Goal: Navigation & Orientation: Find specific page/section

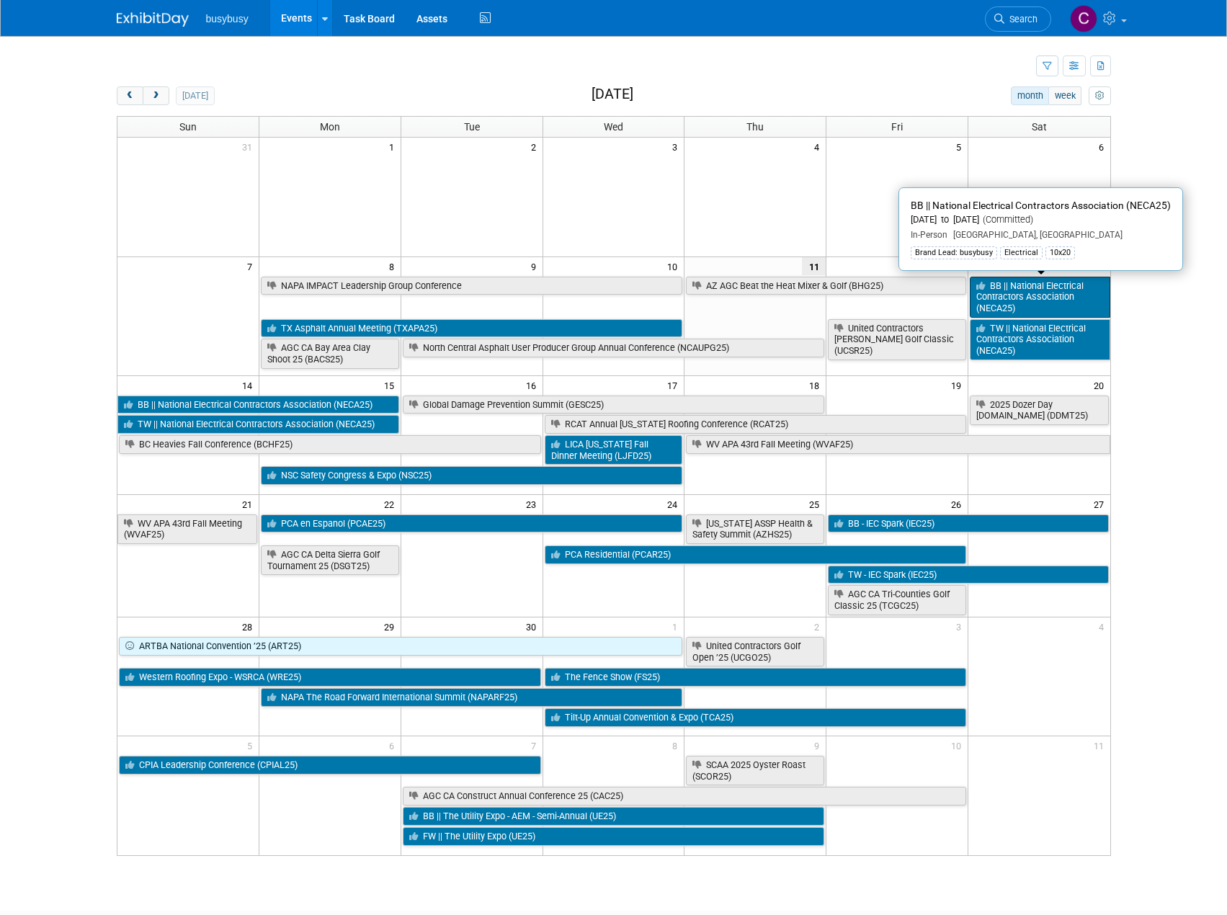
click at [1054, 292] on link "BB || National Electrical Contractors Association (NECA25)" at bounding box center [1040, 297] width 140 height 41
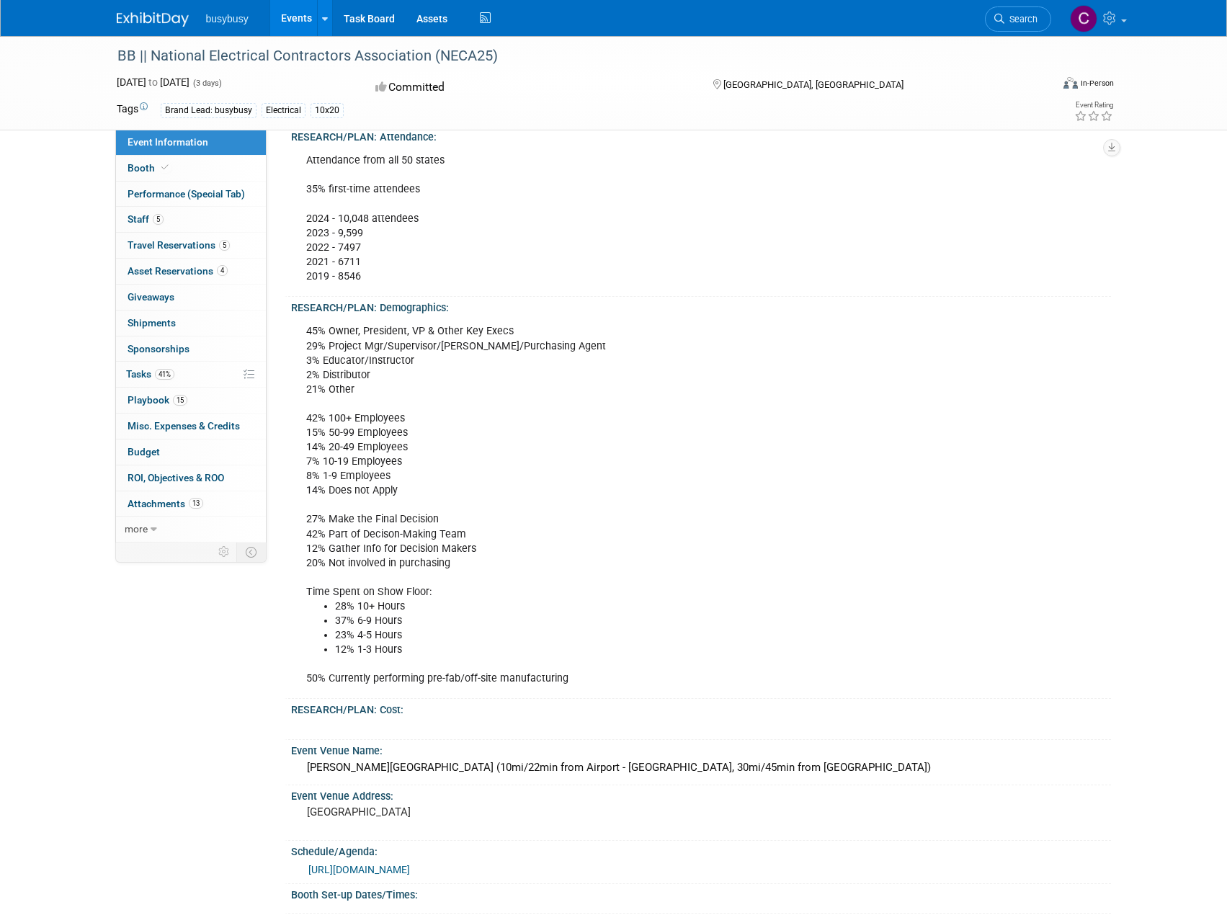
scroll to position [721, 0]
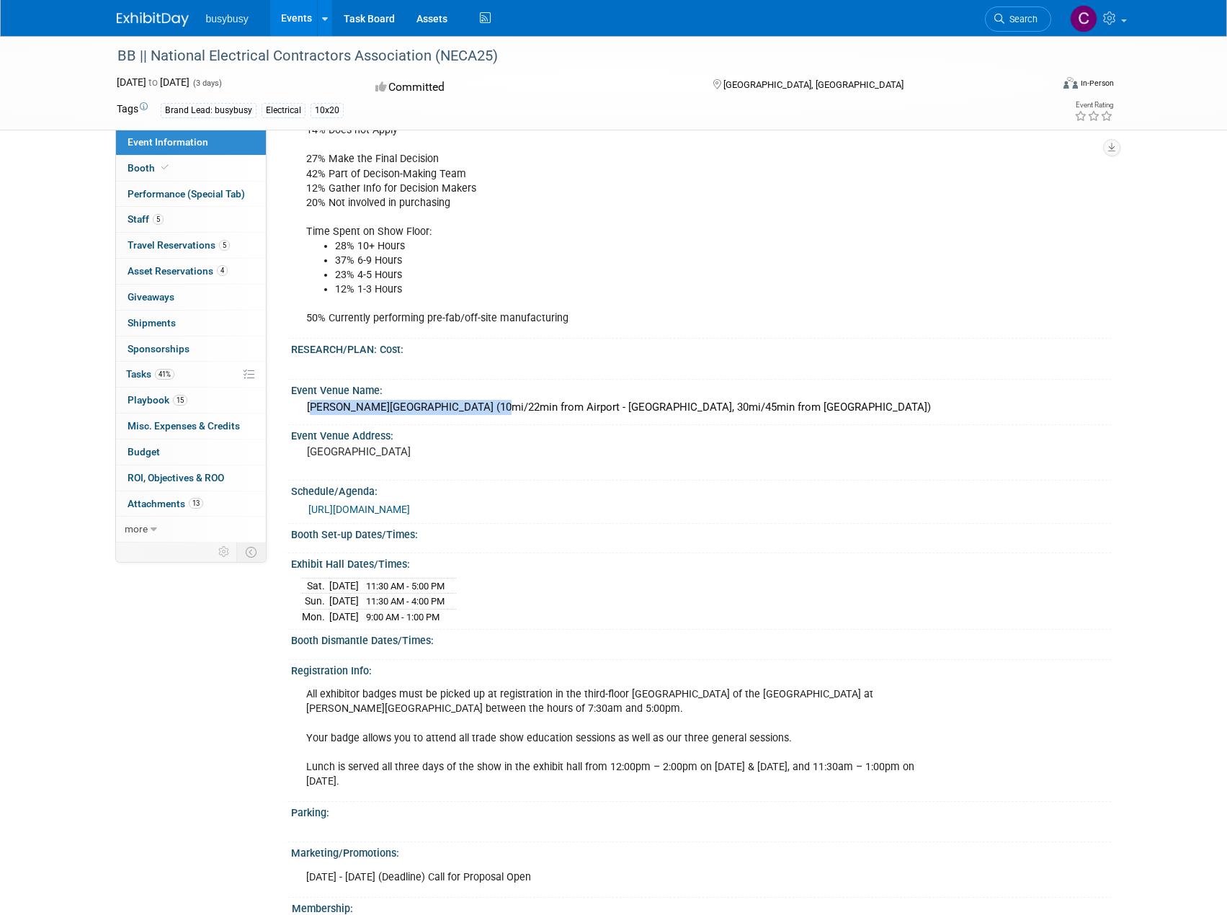
drag, startPoint x: 307, startPoint y: 404, endPoint x: 482, endPoint y: 410, distance: 175.2
click at [482, 410] on div "[PERSON_NAME][GEOGRAPHIC_DATA] (10mi/22min from Airport - [GEOGRAPHIC_DATA], 30…" at bounding box center [701, 407] width 798 height 22
copy div "[PERSON_NAME][GEOGRAPHIC_DATA]"
drag, startPoint x: 175, startPoint y: 228, endPoint x: 172, endPoint y: 238, distance: 10.5
click at [175, 228] on link "5 Staff 5" at bounding box center [191, 219] width 150 height 25
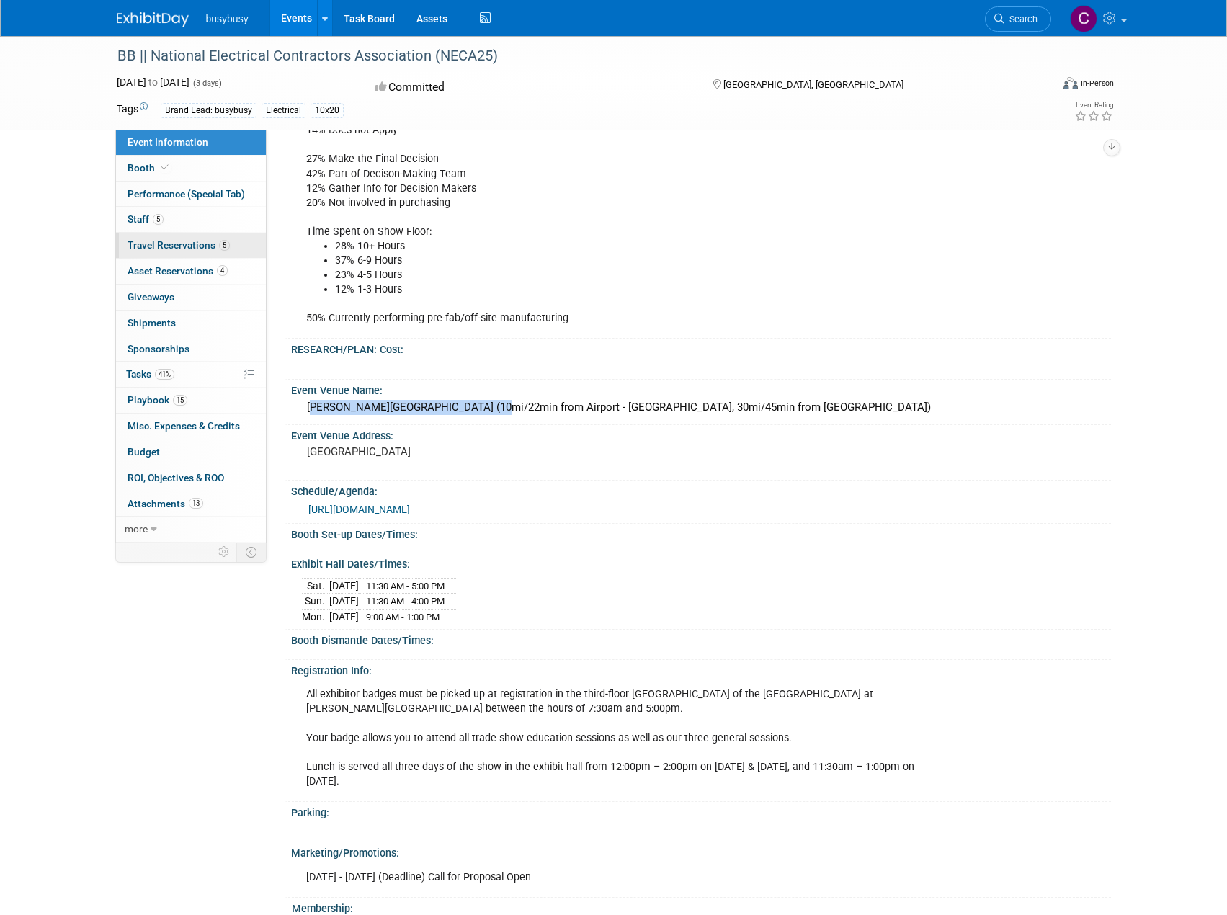
scroll to position [0, 0]
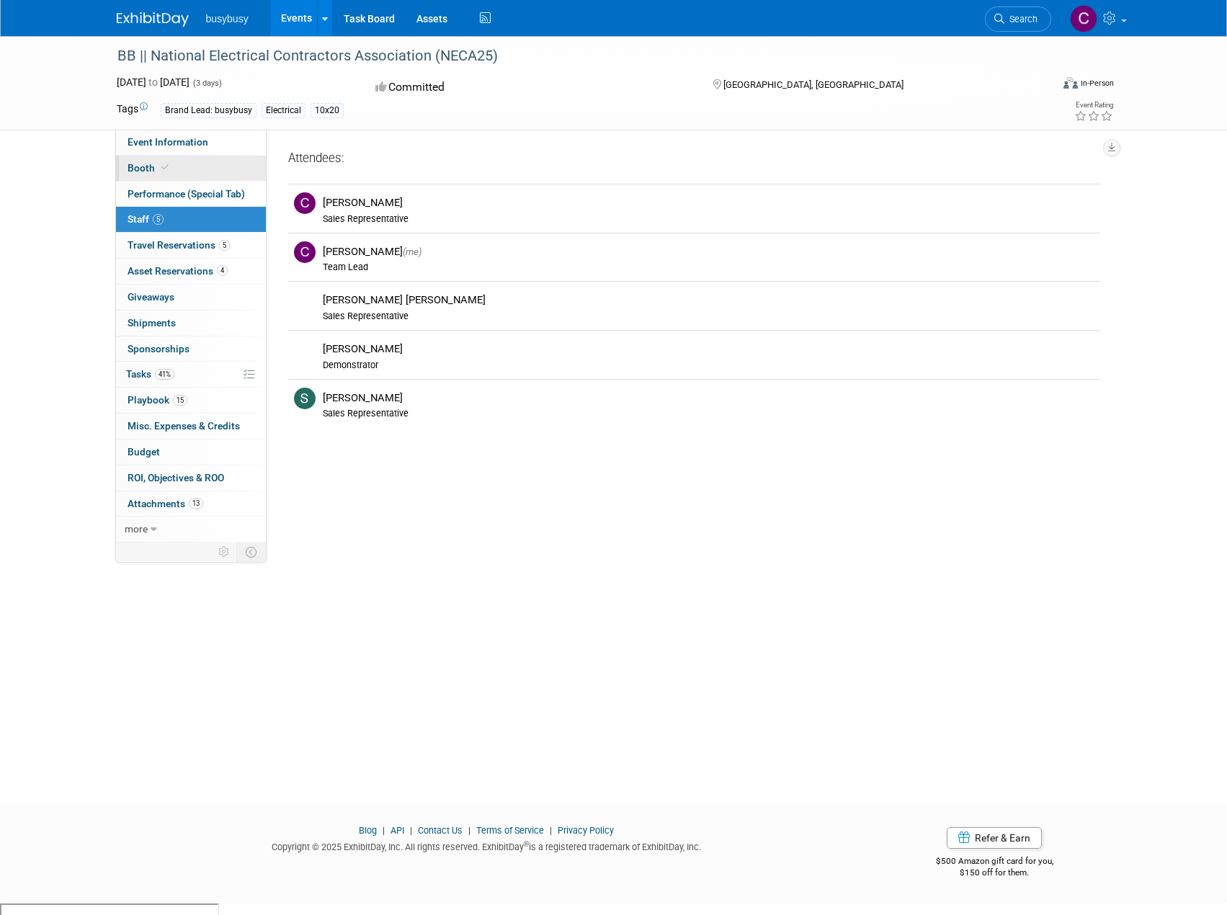
click at [184, 169] on link "Booth" at bounding box center [191, 168] width 150 height 25
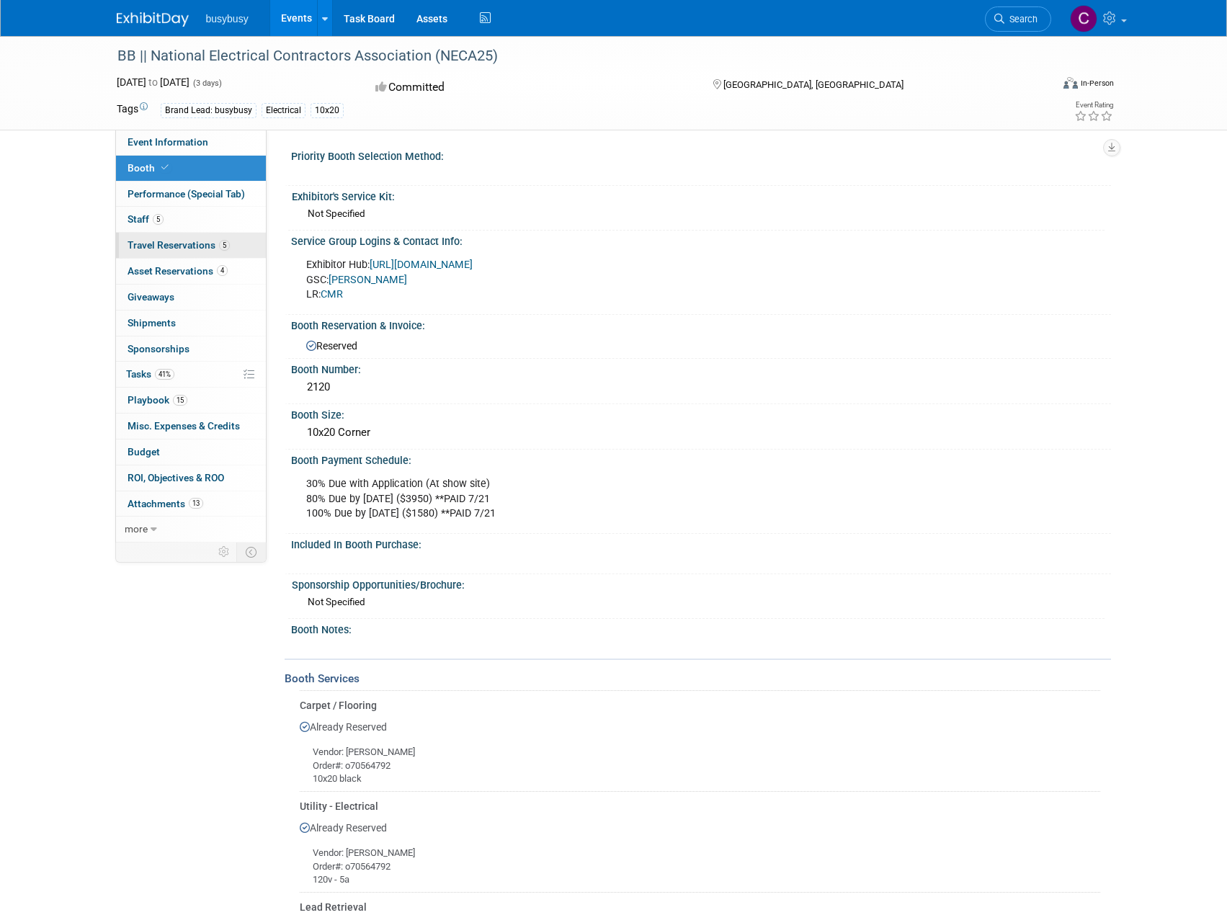
click at [197, 244] on span "Travel Reservations 5" at bounding box center [179, 245] width 102 height 12
